Goal: Transaction & Acquisition: Register for event/course

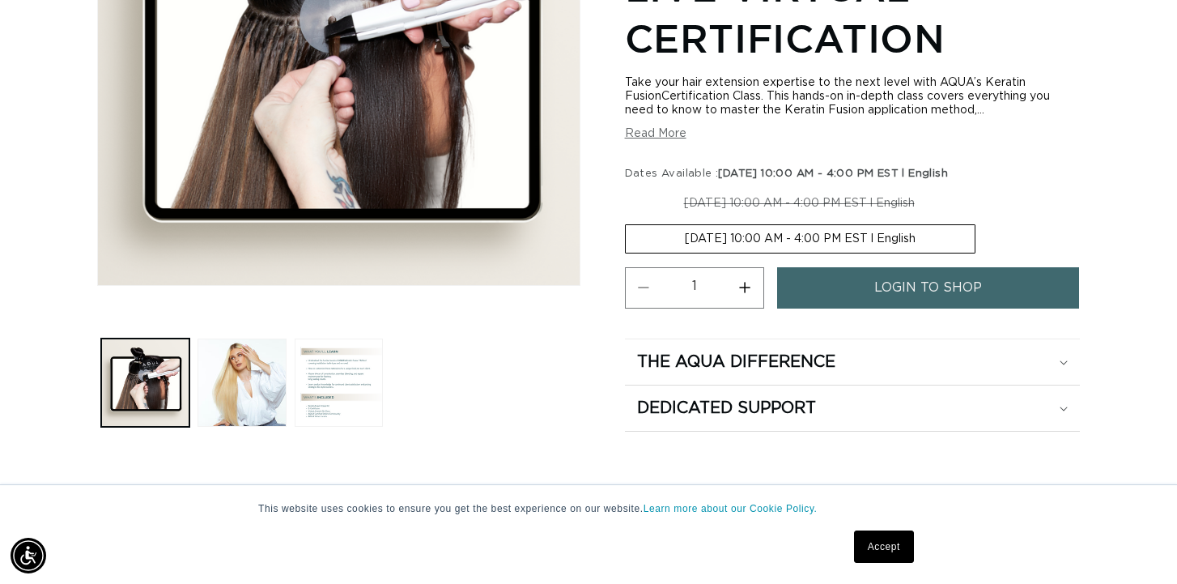
scroll to position [386, 0]
click at [886, 542] on link "Accept" at bounding box center [884, 546] width 60 height 32
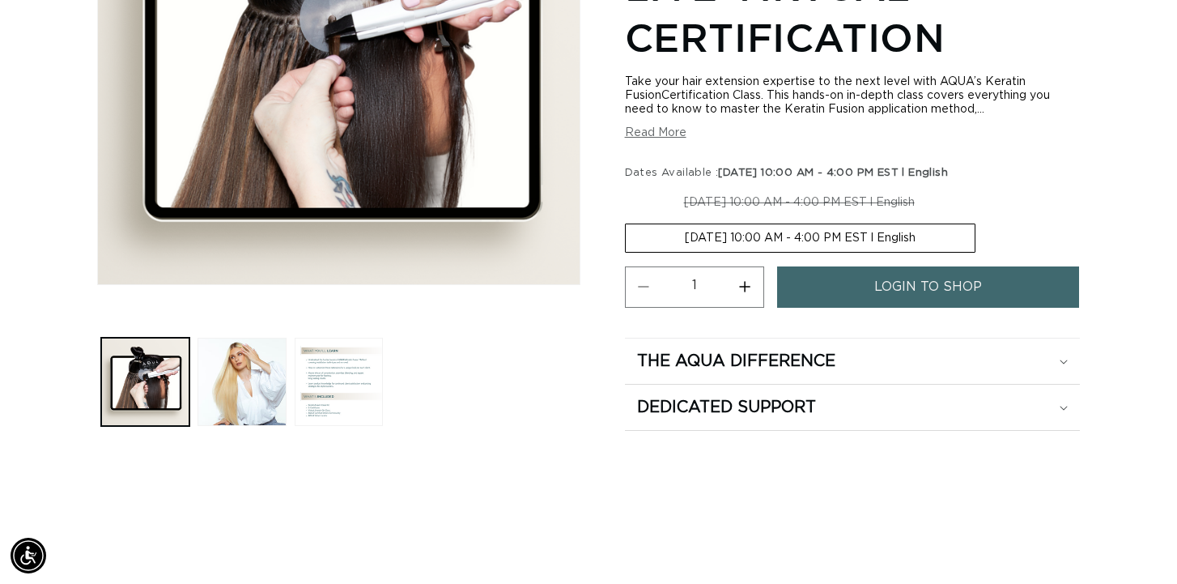
scroll to position [0, 1047]
click at [918, 307] on span "login to shop" at bounding box center [928, 285] width 108 height 41
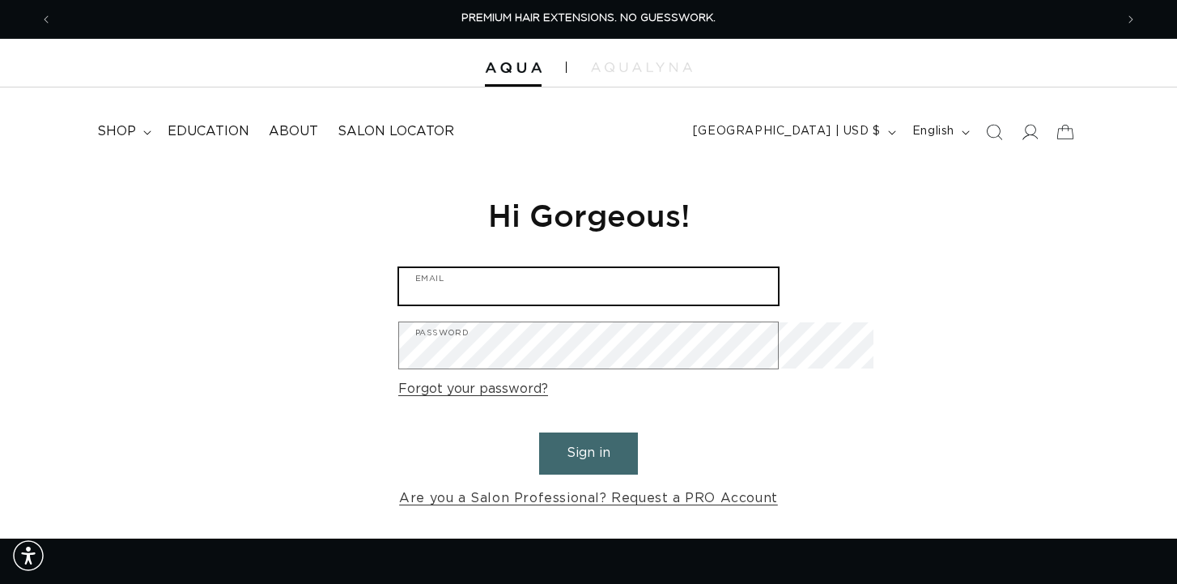
click at [756, 304] on input "Email" at bounding box center [588, 286] width 379 height 36
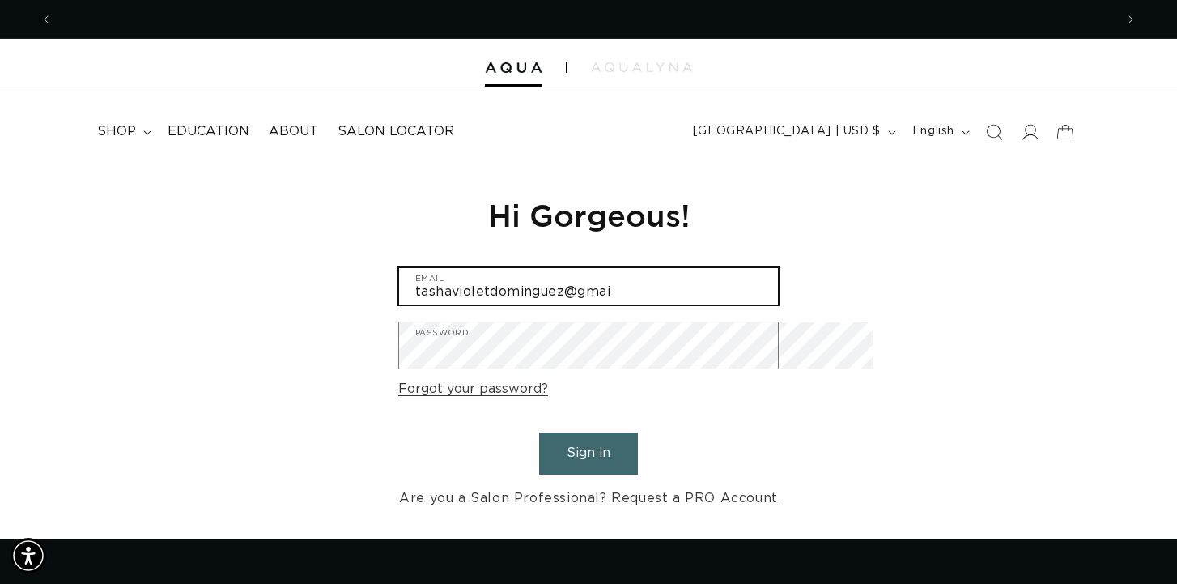
scroll to position [0, 1047]
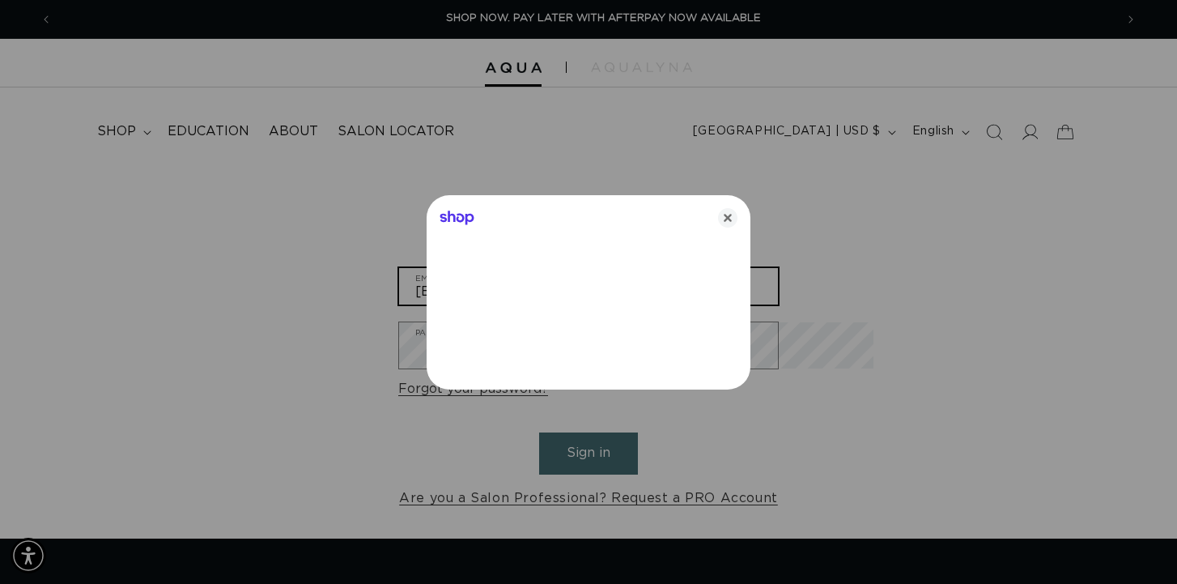
type input "tashavioletdominguez@gmail.com"
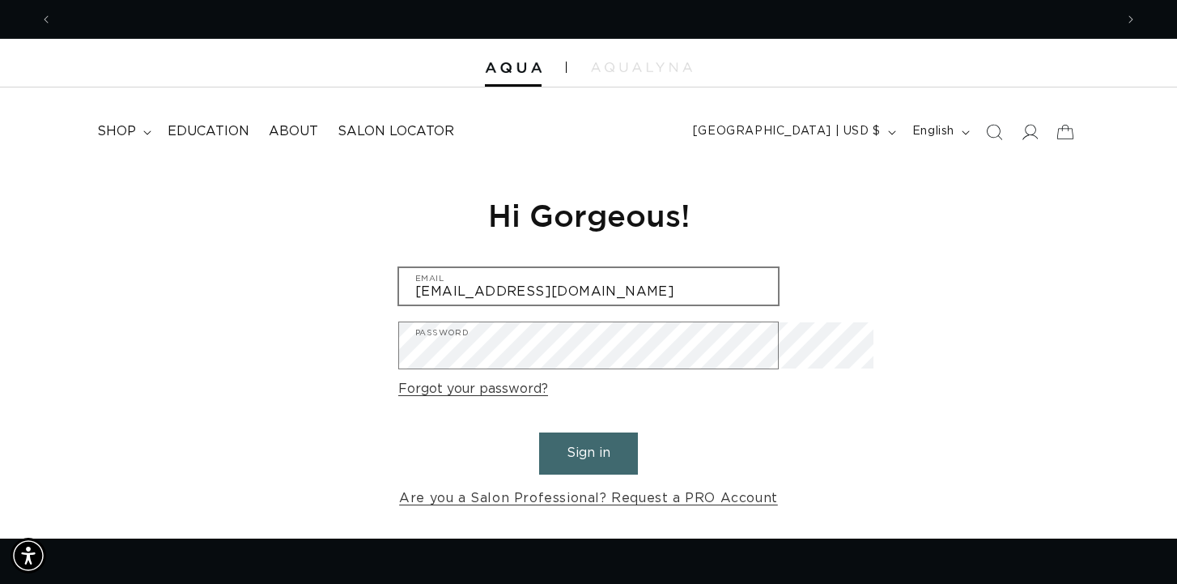
scroll to position [0, 0]
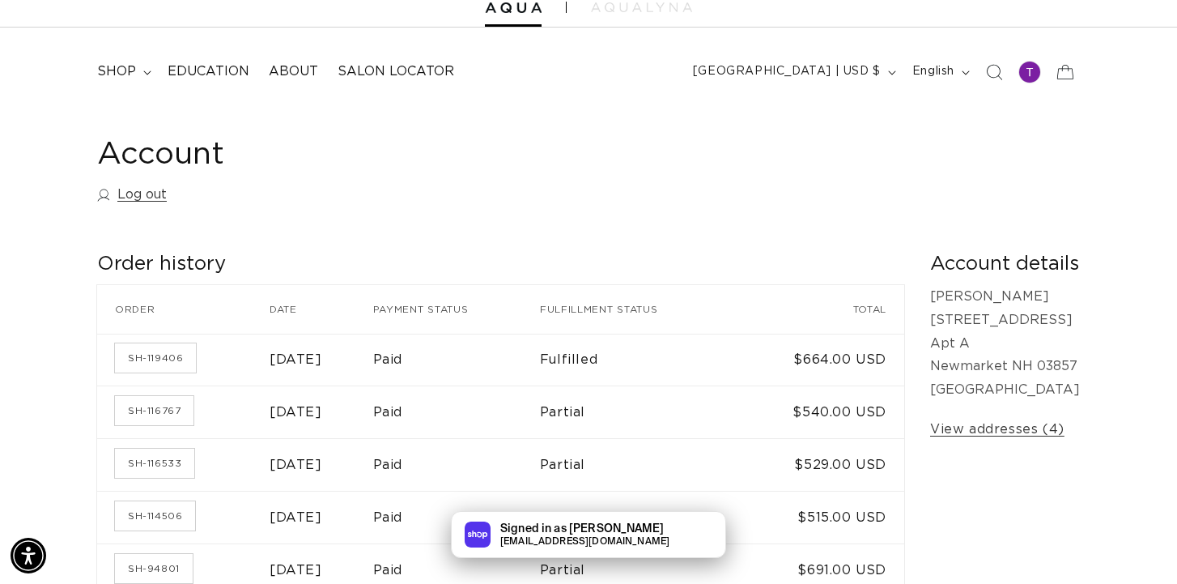
scroll to position [0, 1047]
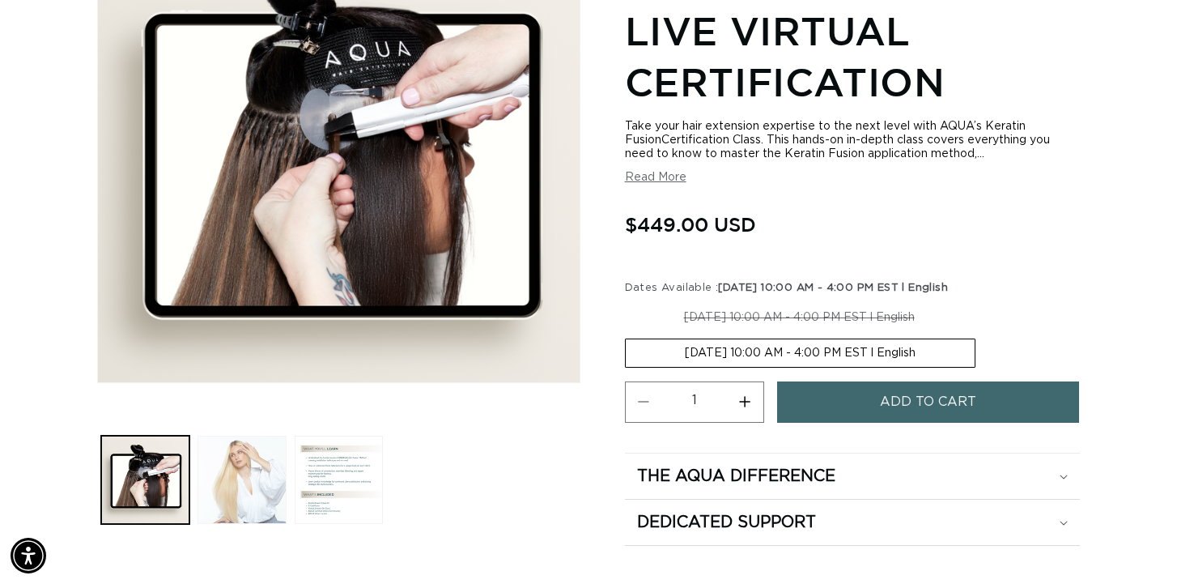
click at [249, 511] on button "Load image 2 in gallery view" at bounding box center [241, 479] width 88 height 88
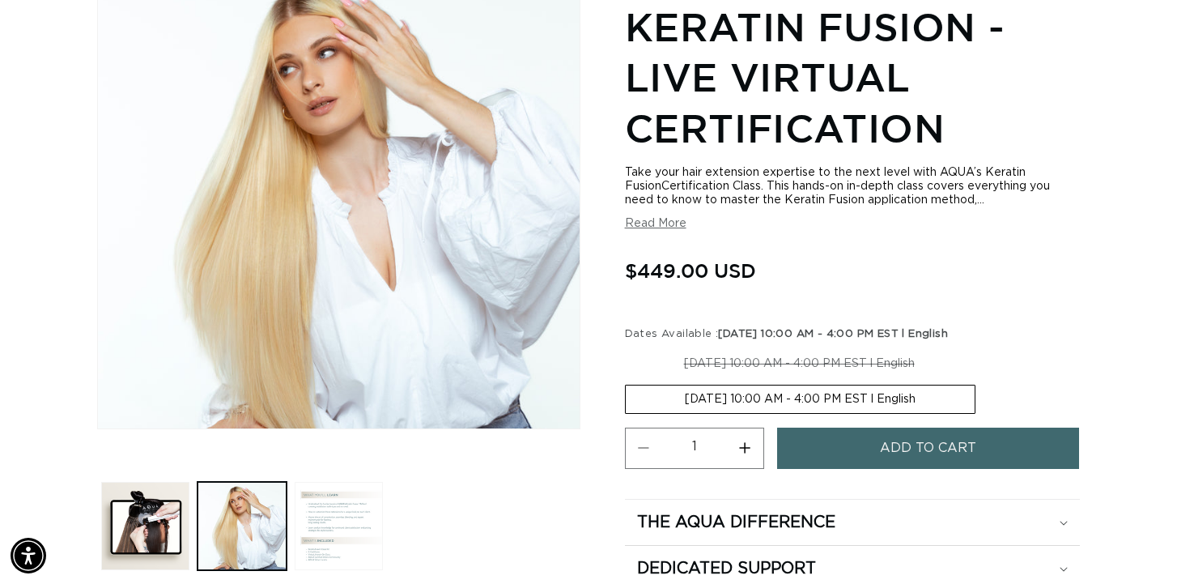
scroll to position [0, 1047]
click at [357, 534] on button "Load image 3 in gallery view" at bounding box center [339, 526] width 88 height 88
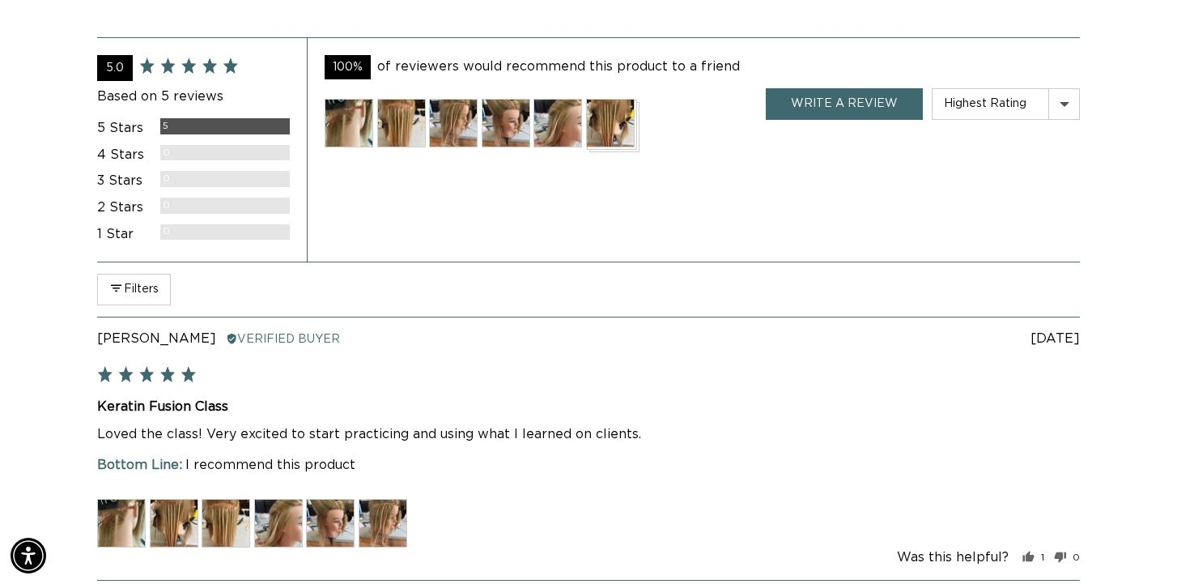
scroll to position [1158, 0]
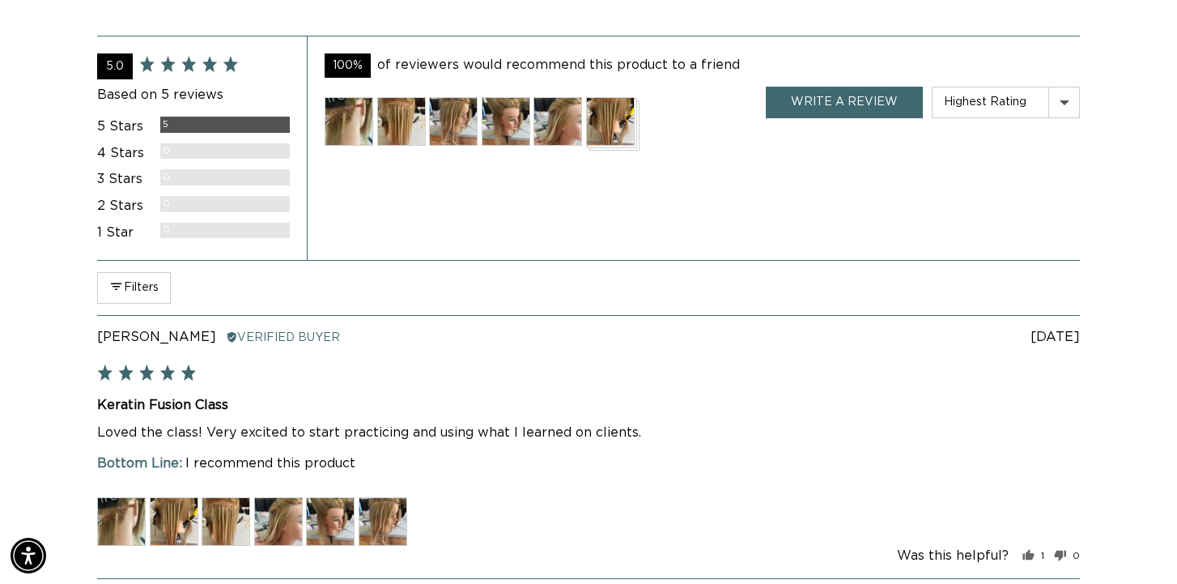
click at [361, 146] on img at bounding box center [349, 121] width 49 height 49
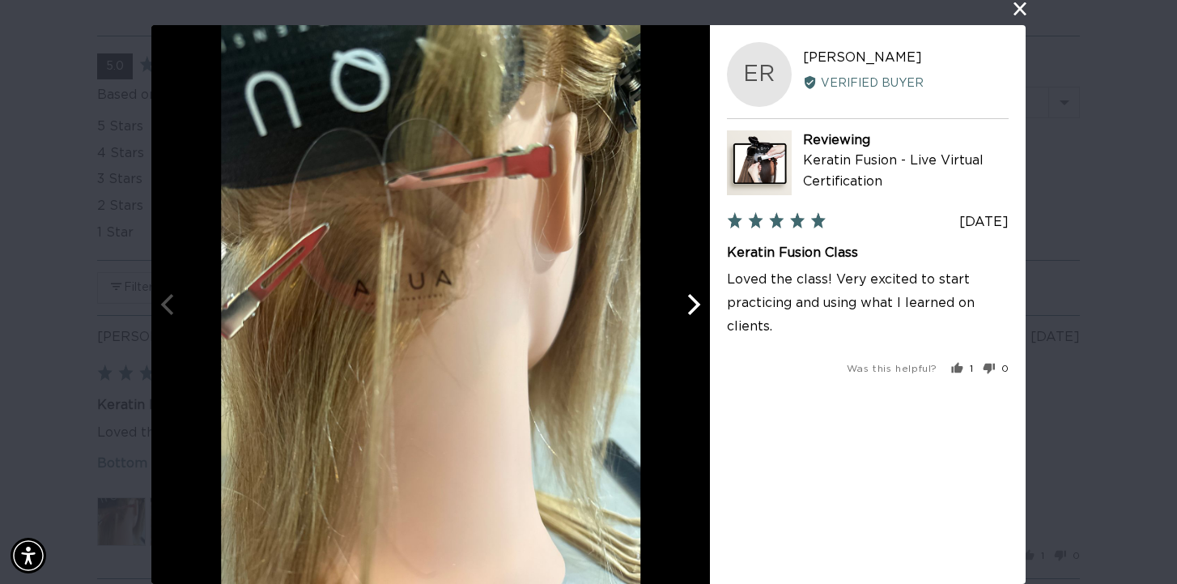
scroll to position [0, 0]
click at [699, 305] on icon "Next" at bounding box center [692, 304] width 21 height 21
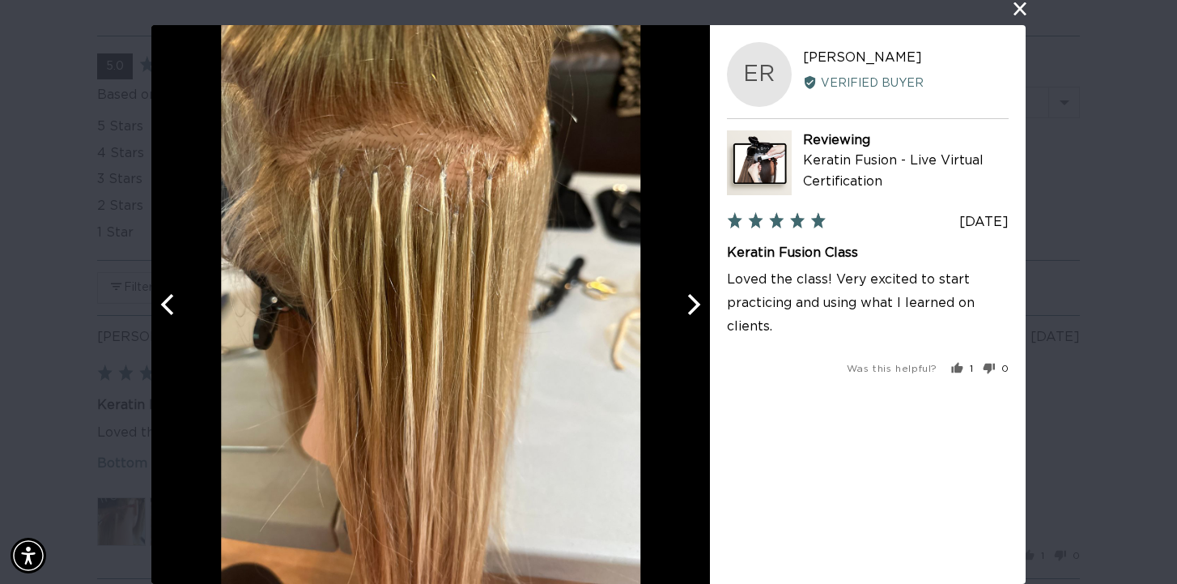
click at [699, 306] on icon "Next" at bounding box center [692, 304] width 21 height 21
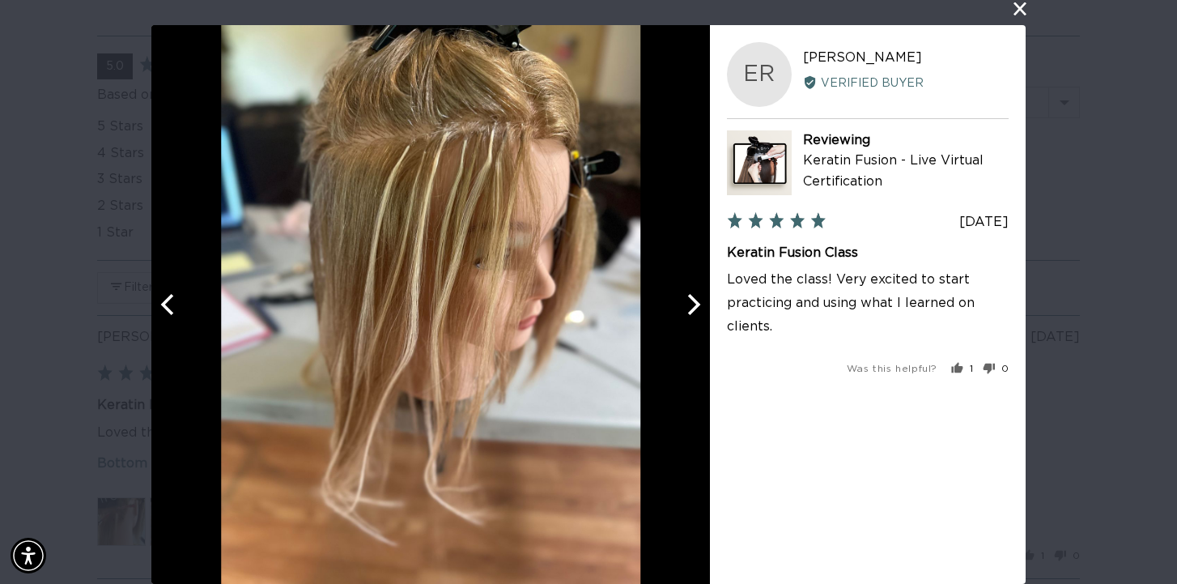
click at [699, 306] on icon "Next" at bounding box center [692, 304] width 21 height 21
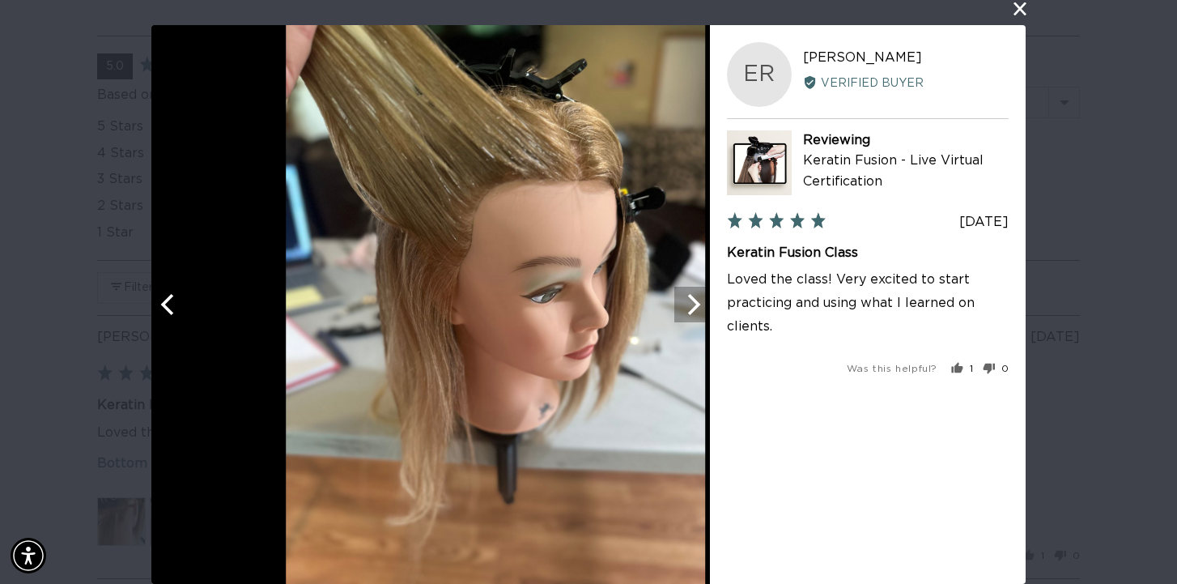
scroll to position [0, 2096]
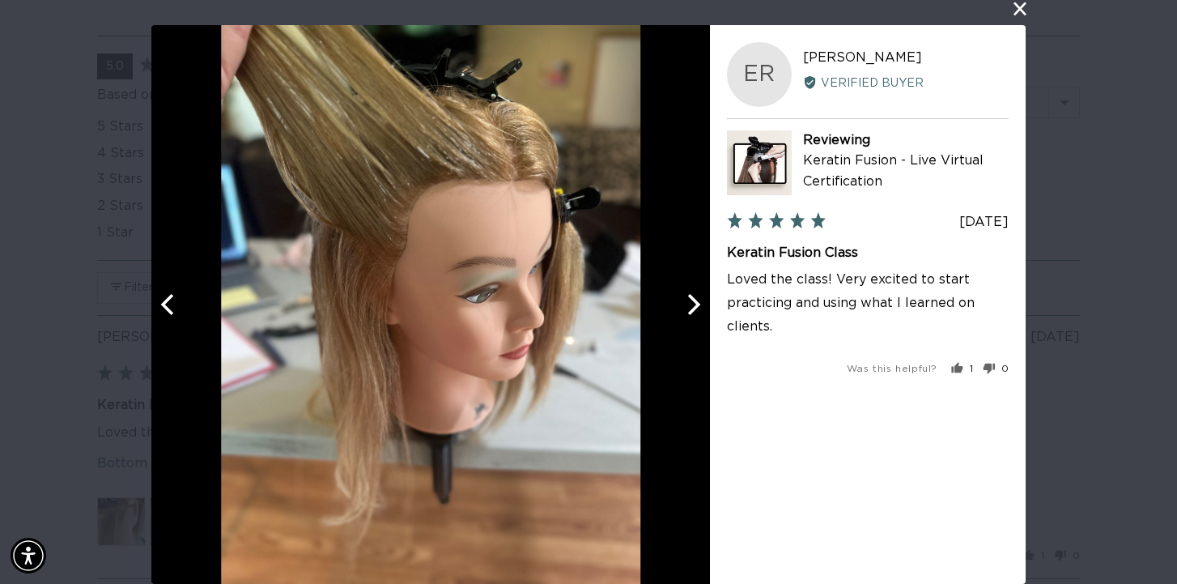
click at [698, 307] on icon "Next" at bounding box center [692, 304] width 21 height 21
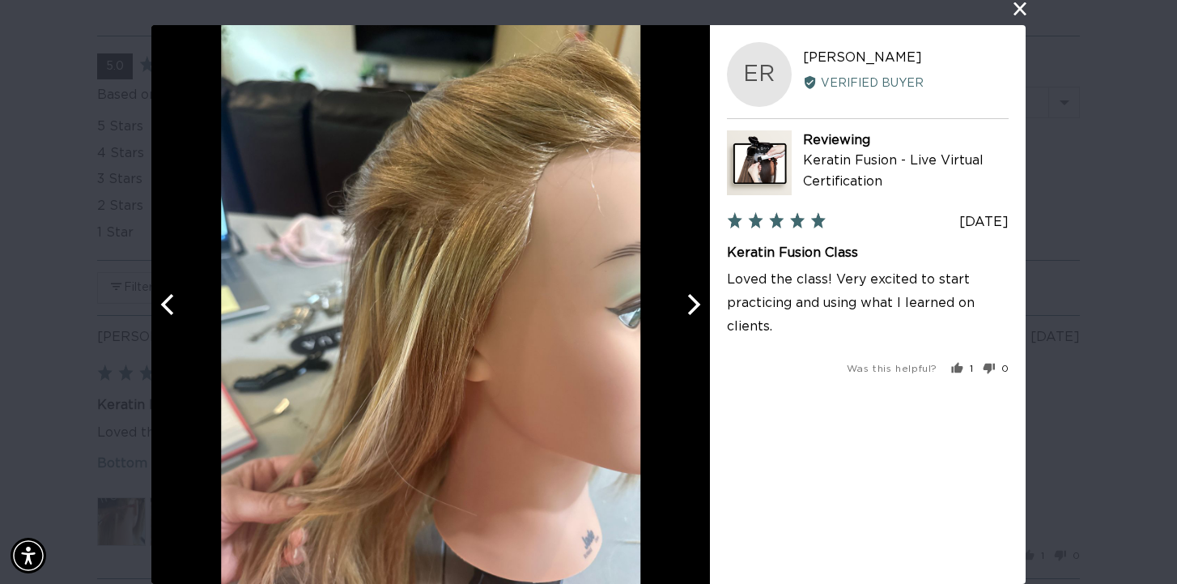
click at [696, 308] on icon "Next" at bounding box center [694, 304] width 13 height 21
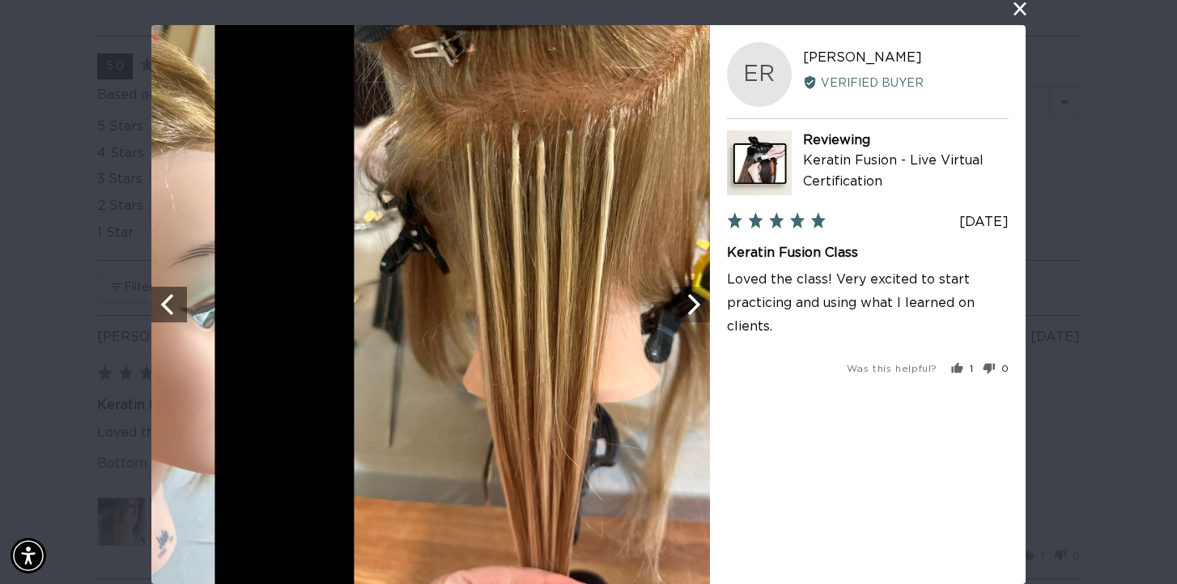
scroll to position [0, 0]
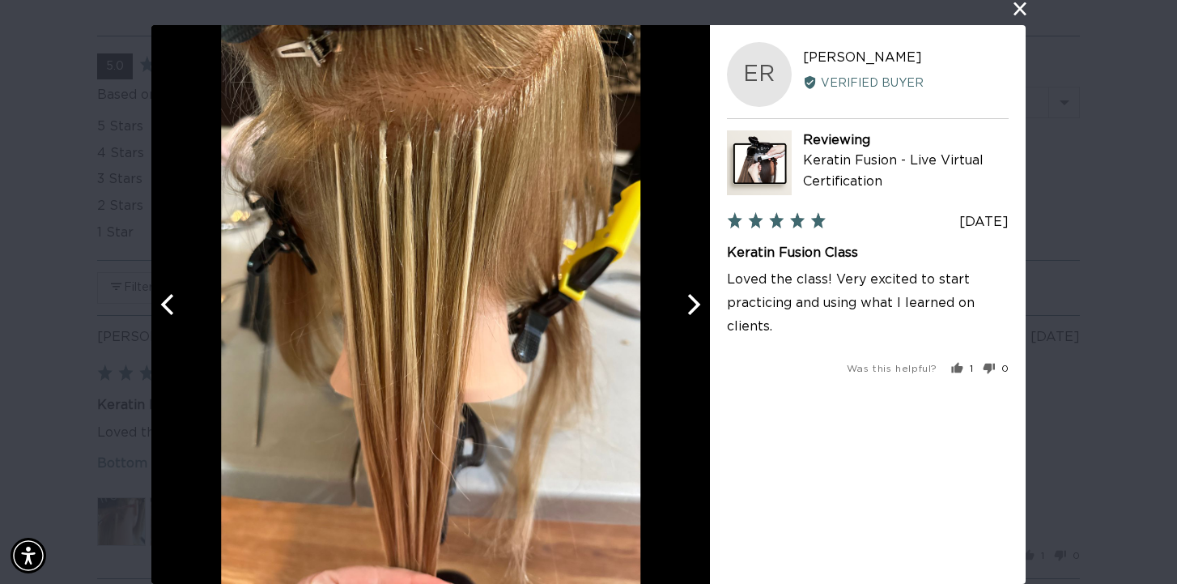
click at [696, 308] on icon "Next" at bounding box center [694, 304] width 13 height 21
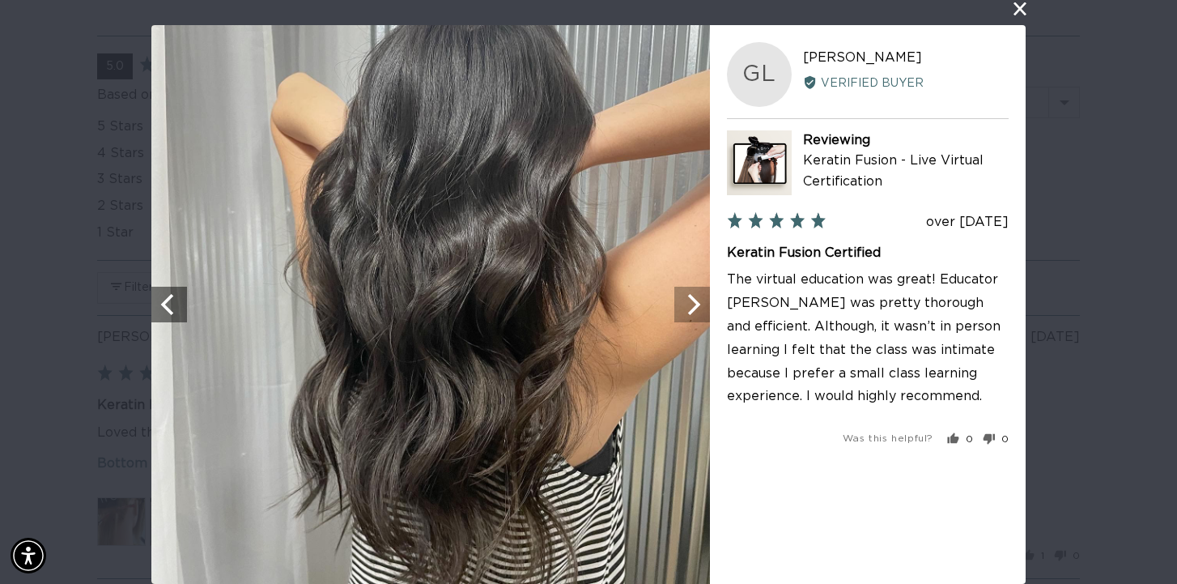
click at [694, 309] on icon "Next" at bounding box center [694, 304] width 13 height 21
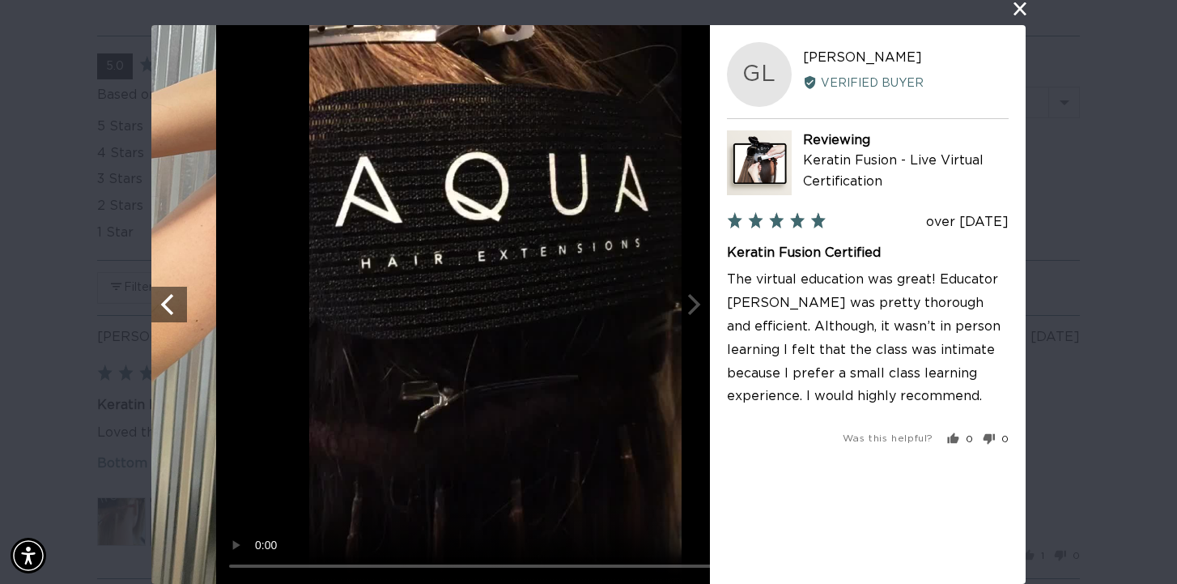
scroll to position [0, 1047]
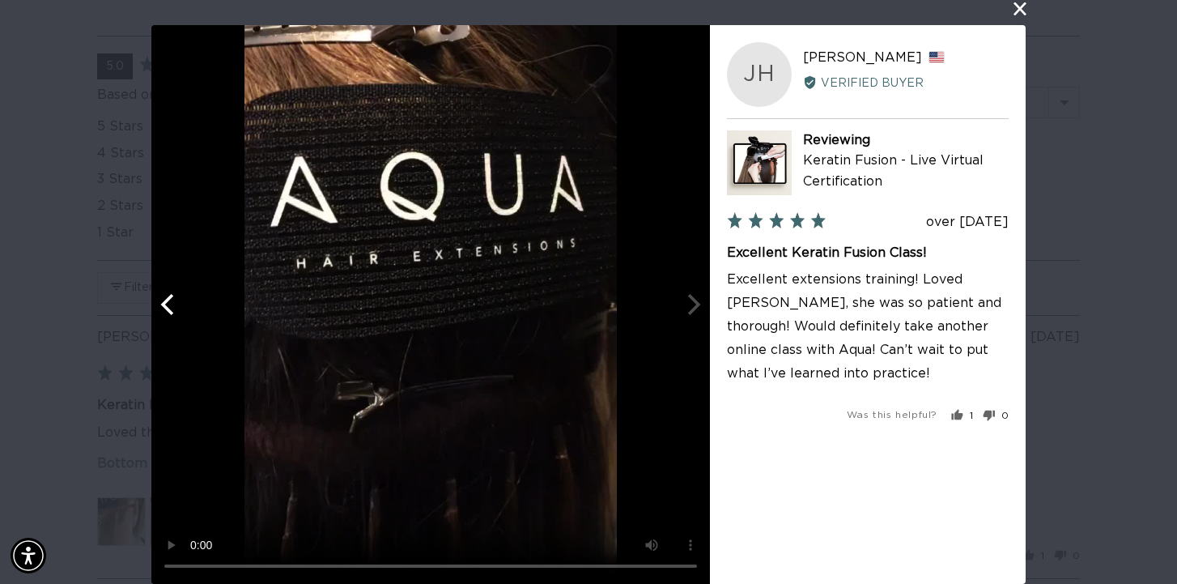
click at [694, 310] on video "Your browser doesn't support HTML5 videos." at bounding box center [430, 304] width 558 height 558
click at [693, 311] on video "Your browser doesn't support HTML5 videos." at bounding box center [430, 304] width 558 height 558
click at [694, 313] on video "Your browser doesn't support HTML5 videos." at bounding box center [430, 304] width 558 height 558
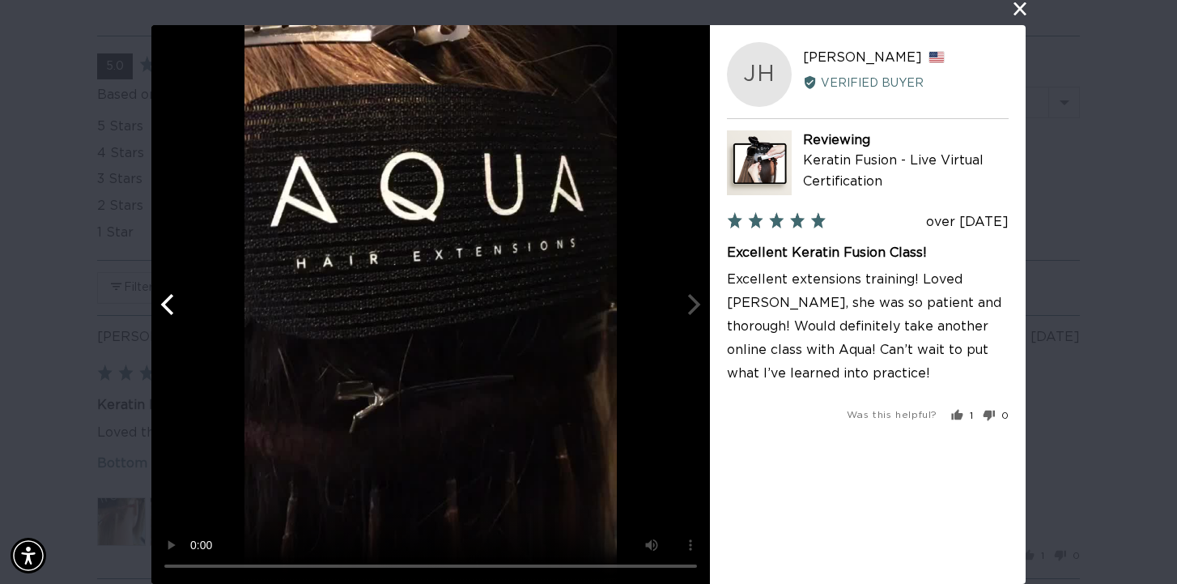
click at [694, 313] on video "Your browser doesn't support HTML5 videos." at bounding box center [430, 304] width 558 height 558
click at [699, 316] on video "Your browser doesn't support HTML5 videos." at bounding box center [430, 304] width 558 height 558
click at [1017, 9] on button "close this modal window" at bounding box center [1019, 8] width 19 height 19
